Goal: Task Accomplishment & Management: Manage account settings

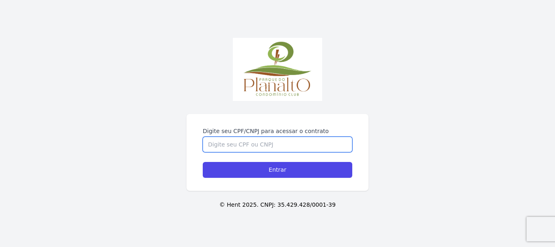
click at [285, 143] on input "Digite seu CPF/CNPJ para acessar o contrato" at bounding box center [278, 144] width 150 height 15
type input "09728262469"
click at [203, 162] on input "Entrar" at bounding box center [278, 170] width 150 height 16
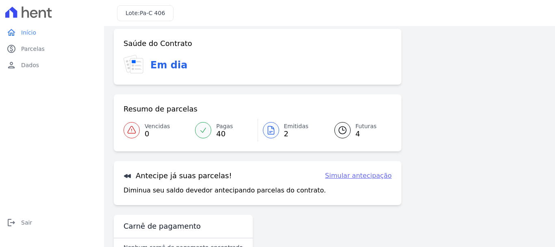
scroll to position [63, 0]
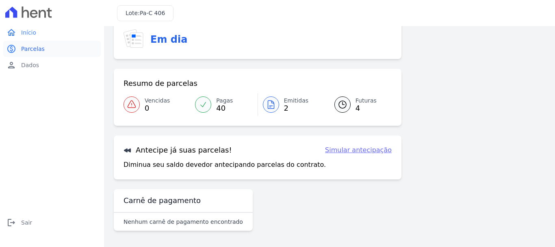
click at [38, 50] on span "Parcelas" at bounding box center [33, 49] width 24 height 8
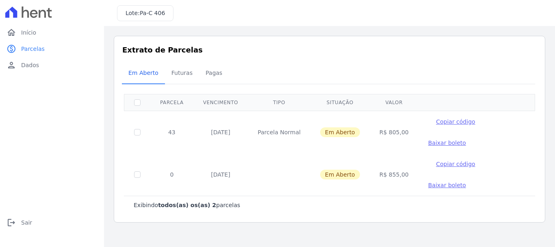
click at [466, 139] on span "Baixar boleto" at bounding box center [447, 142] width 38 height 7
click at [184, 74] on span "Futuras" at bounding box center [182, 73] width 31 height 16
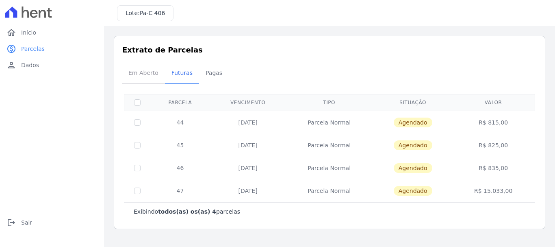
click at [148, 80] on span "Em Aberto" at bounding box center [144, 73] width 40 height 16
